Goal: Transaction & Acquisition: Download file/media

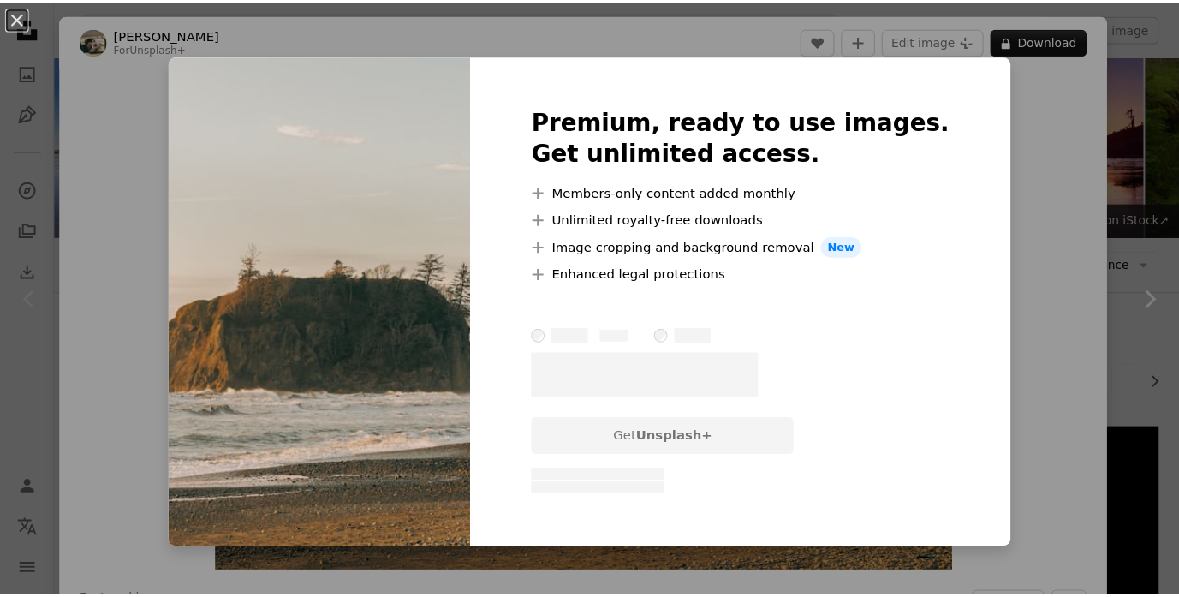
scroll to position [342, 0]
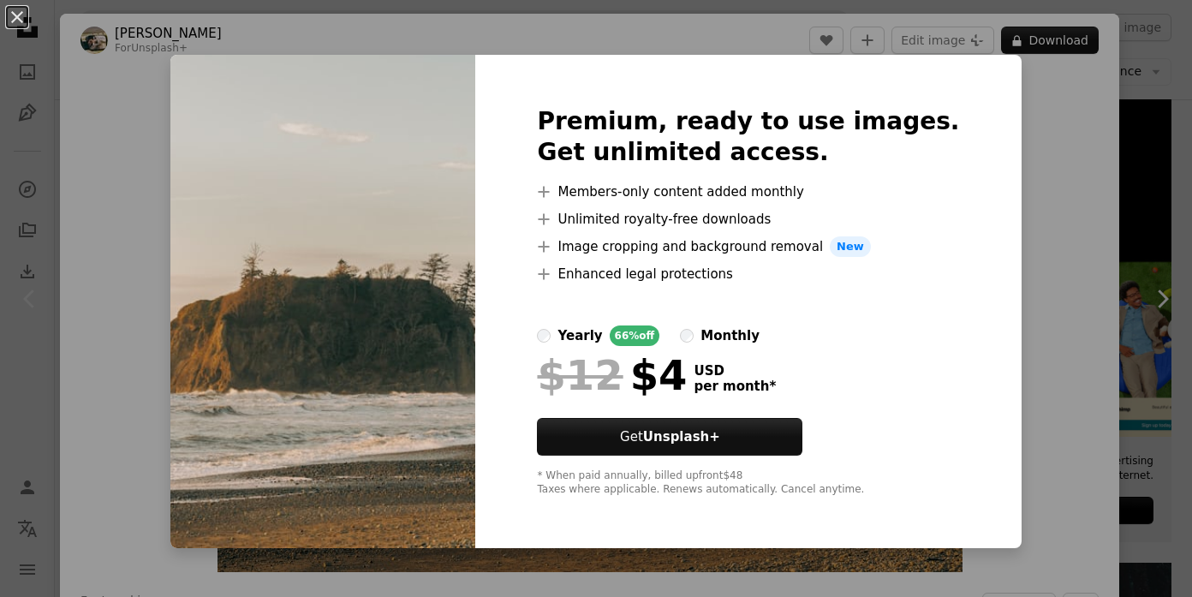
click at [1013, 330] on div "An X shape Premium, ready to use images. Get unlimited access. A plus sign Memb…" at bounding box center [596, 298] width 1192 height 597
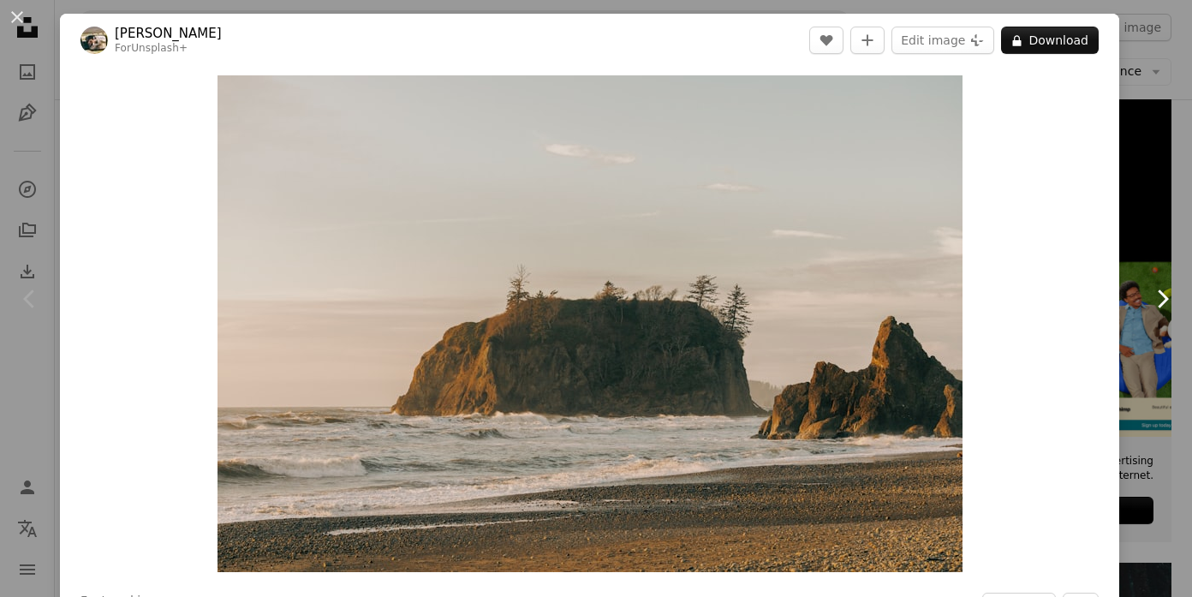
click at [1139, 325] on link "Chevron right" at bounding box center [1162, 299] width 60 height 164
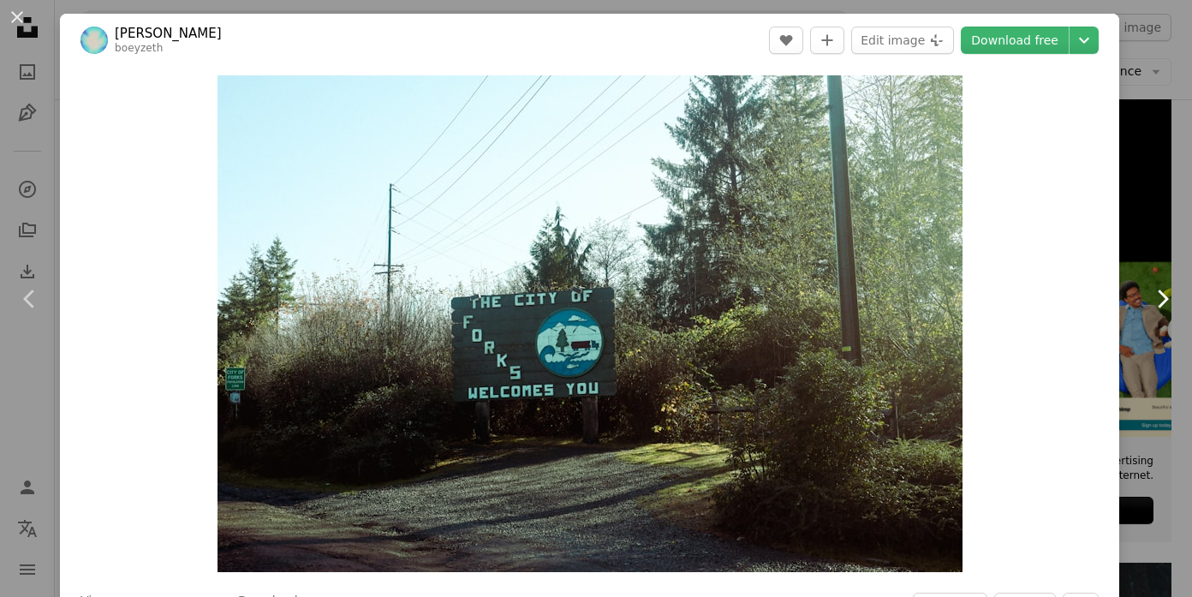
click at [1137, 325] on link "Chevron right" at bounding box center [1162, 299] width 60 height 164
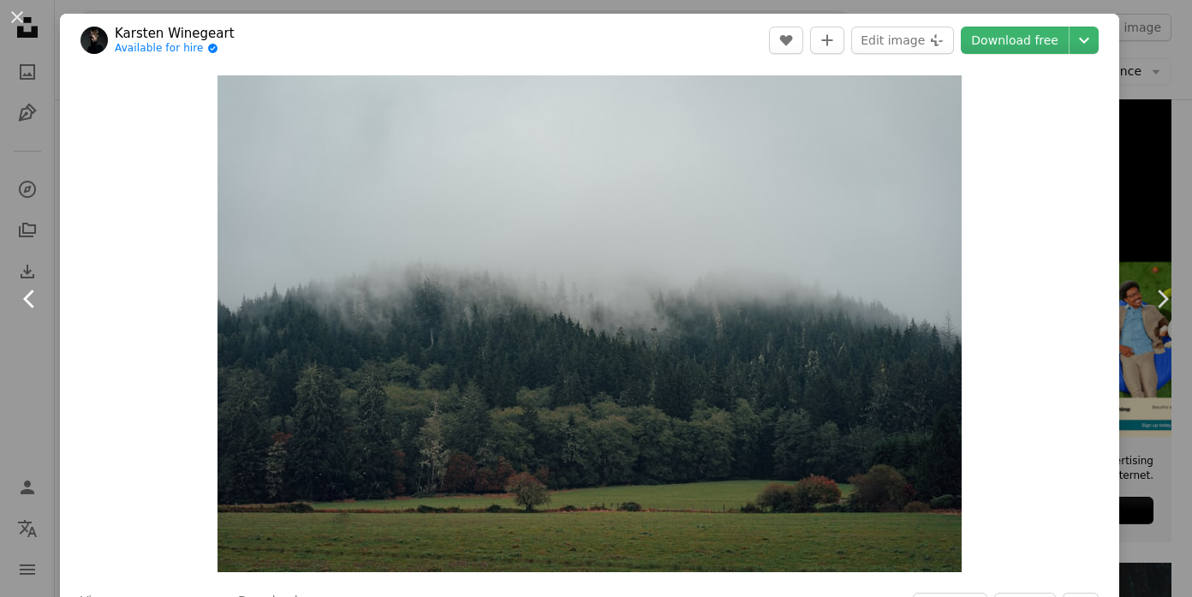
click at [30, 299] on icon "Chevron left" at bounding box center [29, 298] width 27 height 27
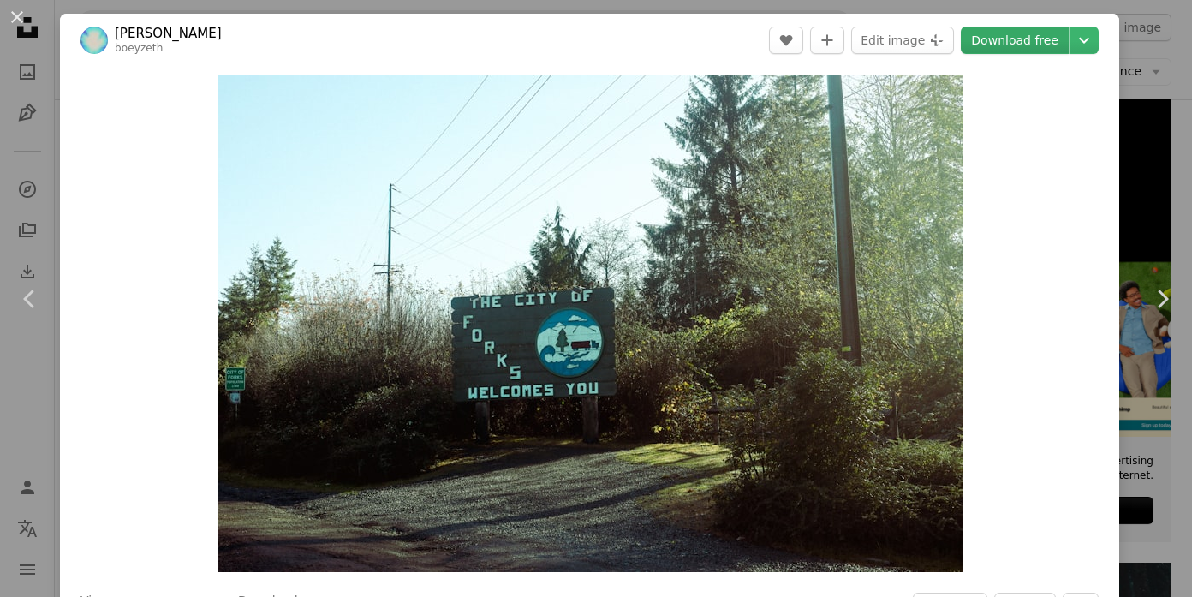
click at [976, 52] on link "Download free" at bounding box center [1015, 40] width 108 height 27
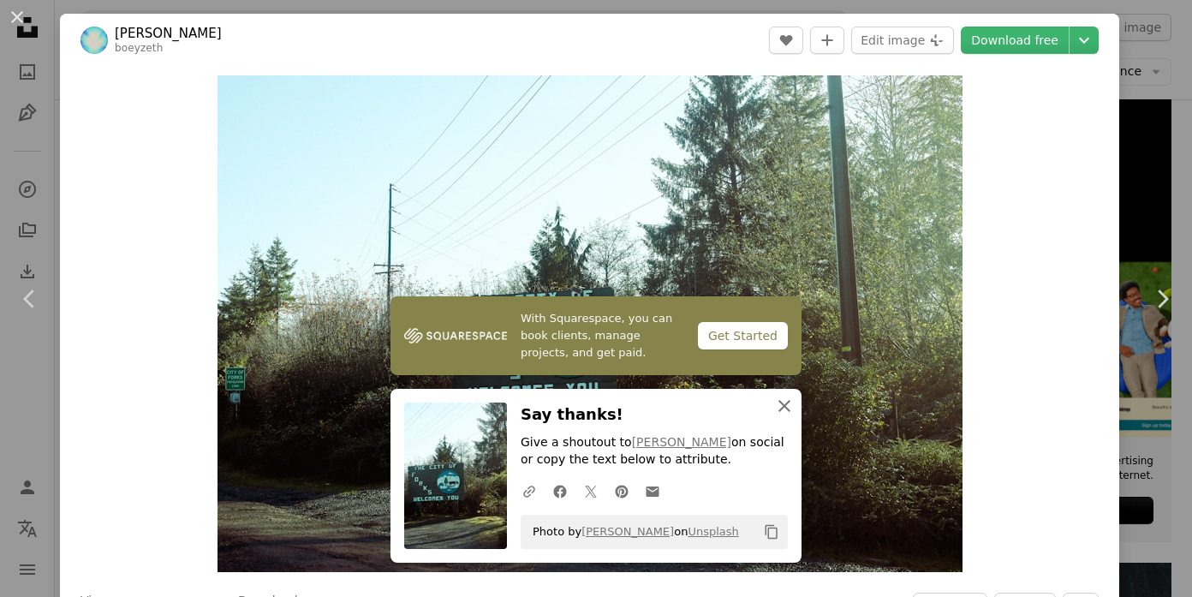
click at [780, 414] on icon "An X shape" at bounding box center [784, 406] width 21 height 21
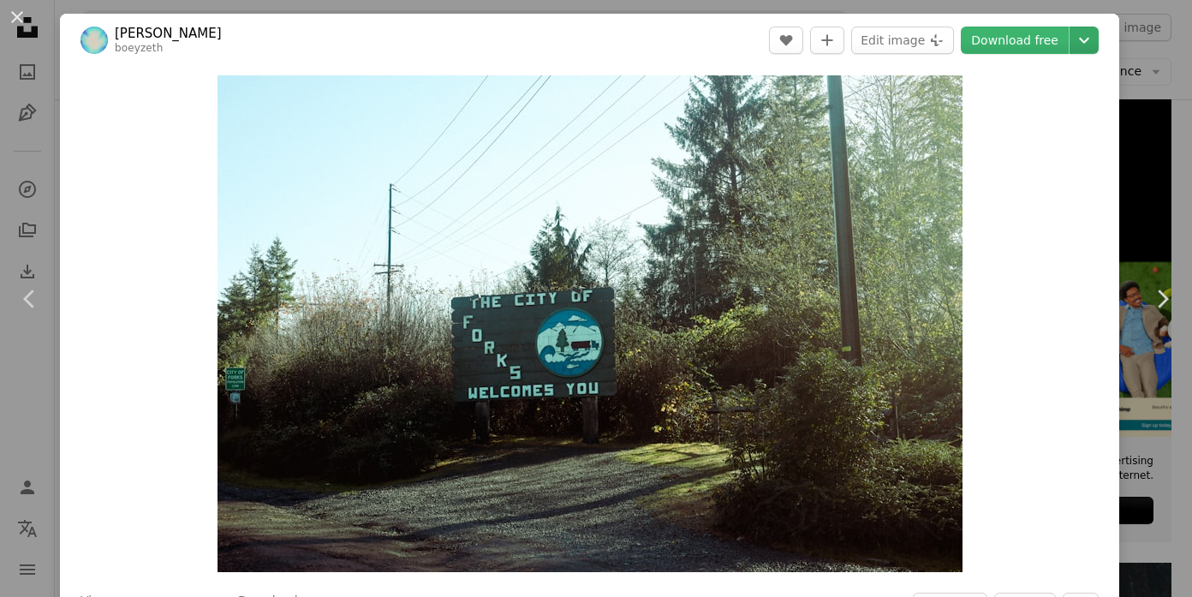
click at [1070, 40] on icon "Chevron down" at bounding box center [1083, 40] width 27 height 21
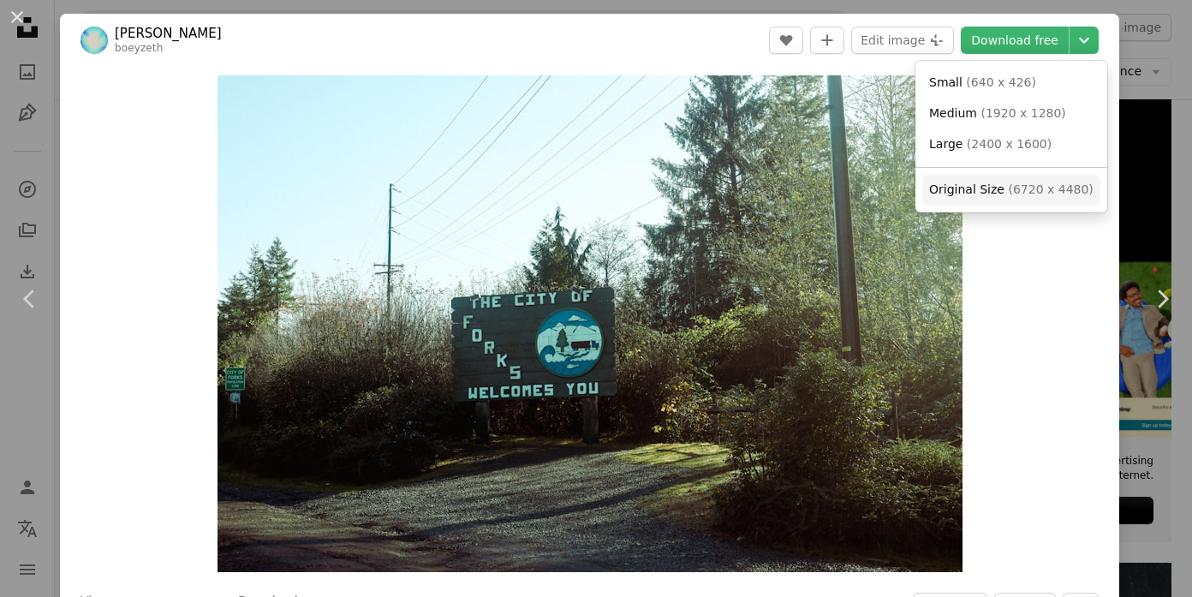
click at [1013, 195] on span "( 6720 x 4480 )" at bounding box center [1050, 189] width 85 height 14
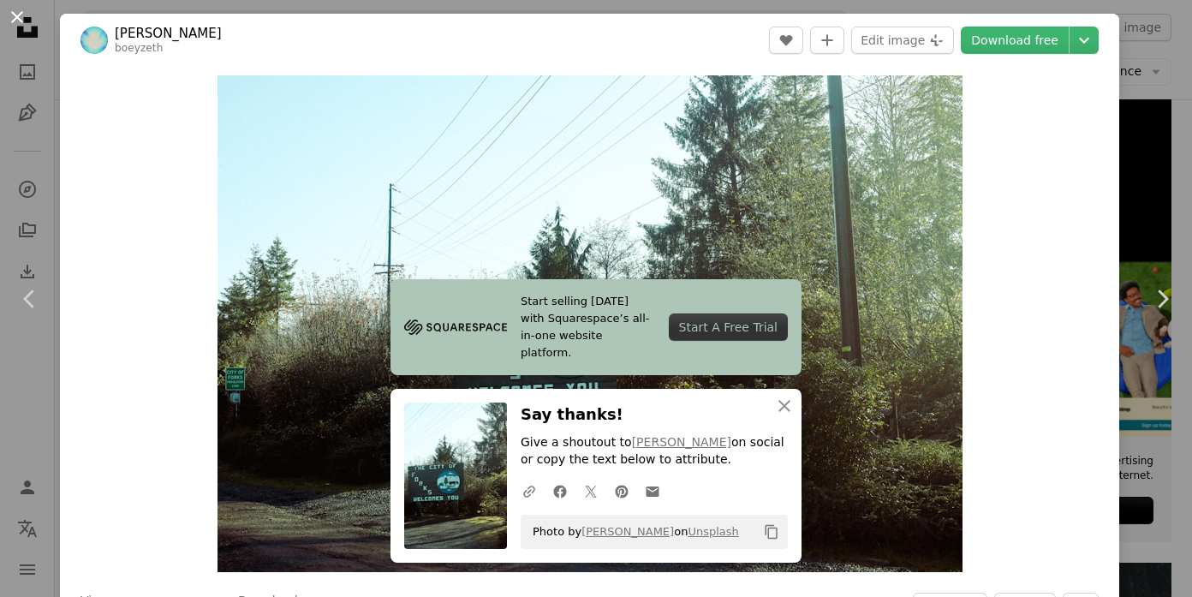
click at [14, 20] on button "An X shape" at bounding box center [17, 17] width 21 height 21
